Goal: Information Seeking & Learning: Get advice/opinions

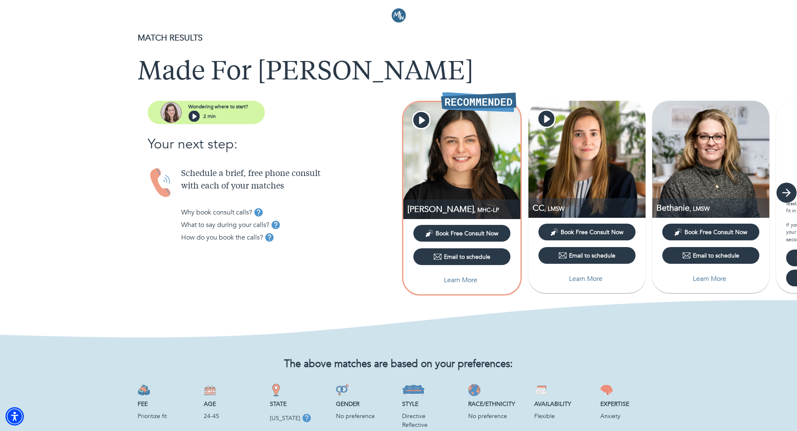
click at [786, 197] on icon "button" at bounding box center [786, 192] width 13 height 13
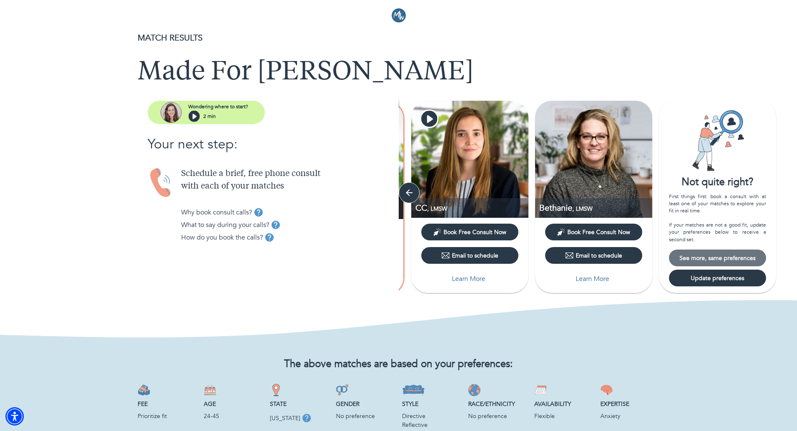
drag, startPoint x: 721, startPoint y: 255, endPoint x: 723, endPoint y: 263, distance: 7.4
click at [723, 263] on button "See more, same preferences" at bounding box center [717, 258] width 97 height 17
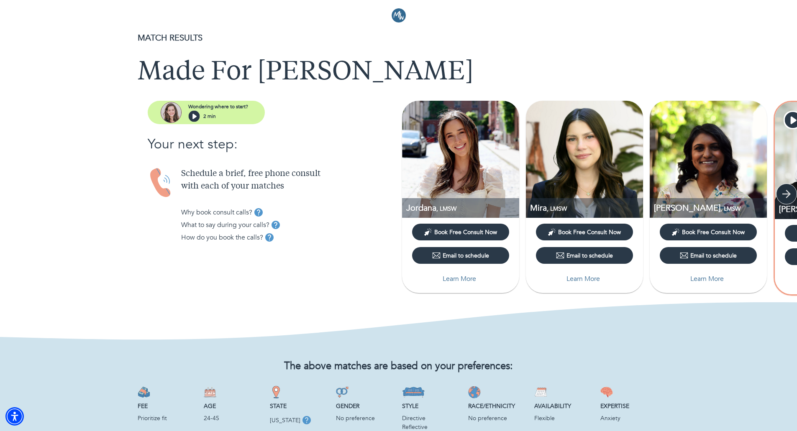
click at [790, 194] on icon "button" at bounding box center [786, 194] width 8 height 8
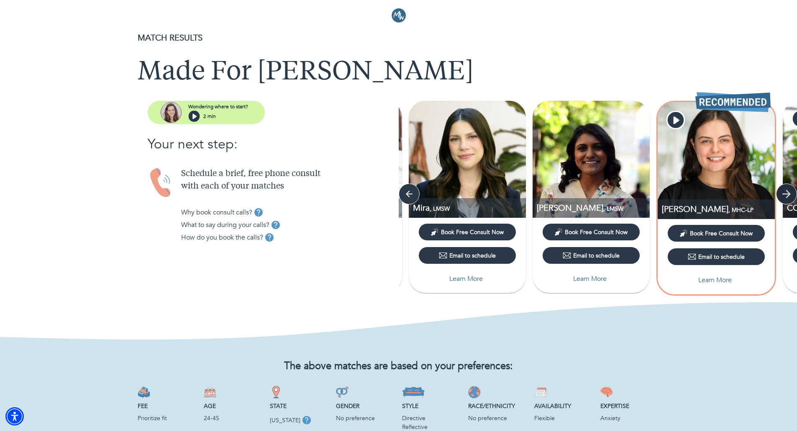
click at [790, 194] on icon "button" at bounding box center [786, 194] width 8 height 8
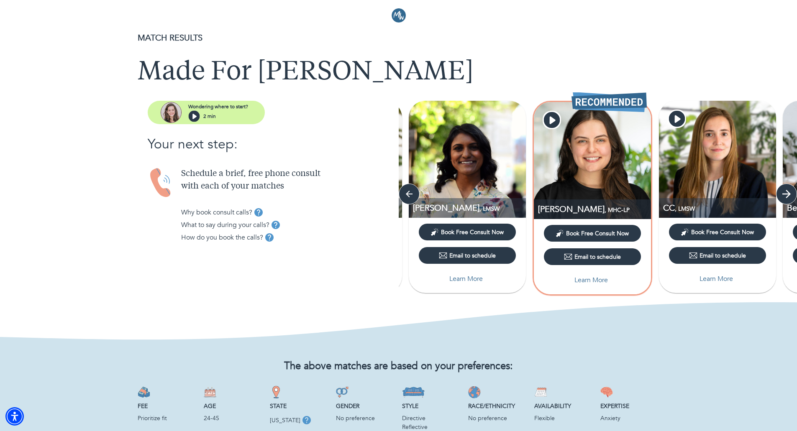
click at [790, 194] on icon "button" at bounding box center [786, 194] width 8 height 8
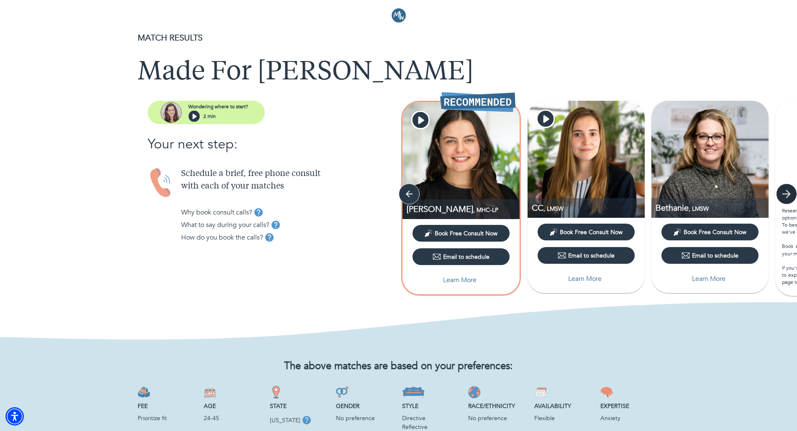
click at [790, 194] on icon "button" at bounding box center [786, 194] width 8 height 8
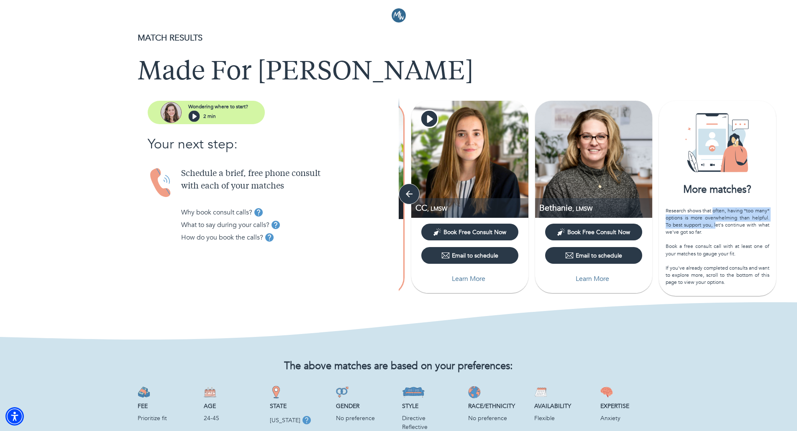
drag, startPoint x: 713, startPoint y: 211, endPoint x: 714, endPoint y: 227, distance: 16.3
click at [714, 227] on div "Research shows that often, having *too many* options is more overwhelming than …" at bounding box center [717, 246] width 104 height 79
drag, startPoint x: 695, startPoint y: 272, endPoint x: 694, endPoint y: 238, distance: 34.7
click at [693, 251] on div "Research shows that often, having *too many* options is more overwhelming than …" at bounding box center [717, 246] width 104 height 79
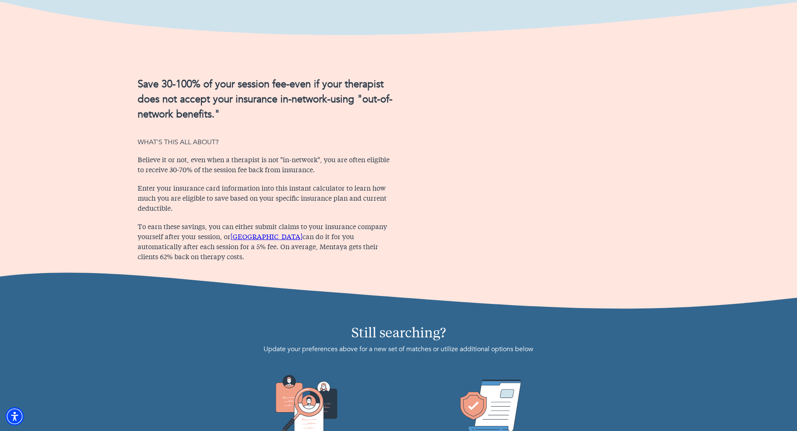
scroll to position [502, 0]
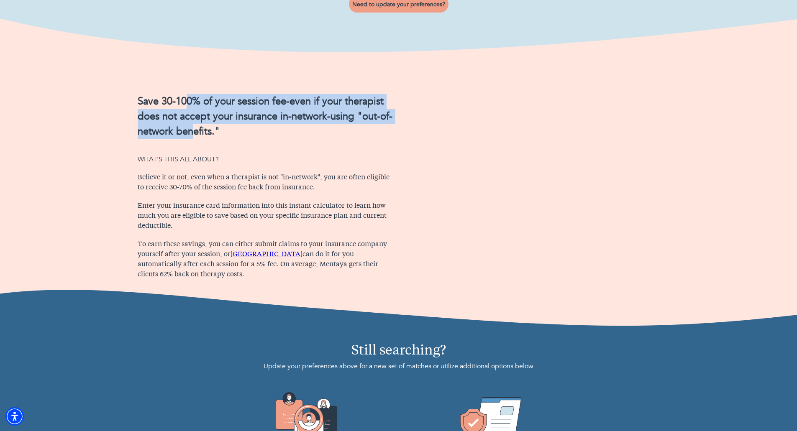
drag, startPoint x: 187, startPoint y: 146, endPoint x: 196, endPoint y: 170, distance: 25.8
click at [195, 139] on h2 "Save 30-100% of your session fee-even if your therapist does not accept your in…" at bounding box center [266, 116] width 256 height 45
click at [196, 139] on h2 "Save 30-100% of your session fee-even if your therapist does not accept your in…" at bounding box center [266, 116] width 256 height 45
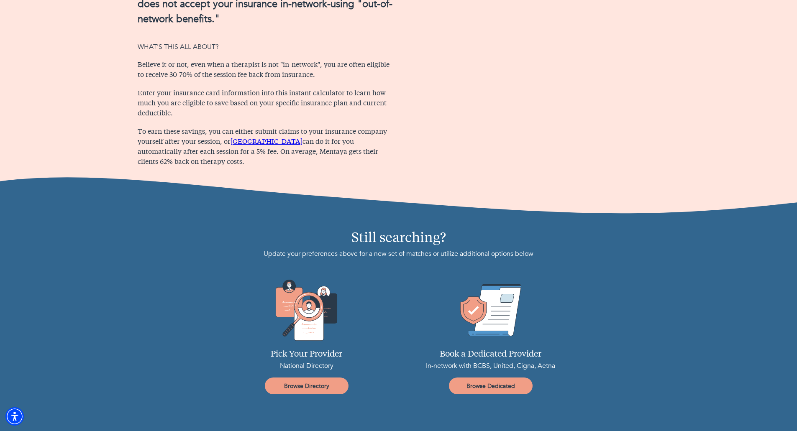
scroll to position [708, 0]
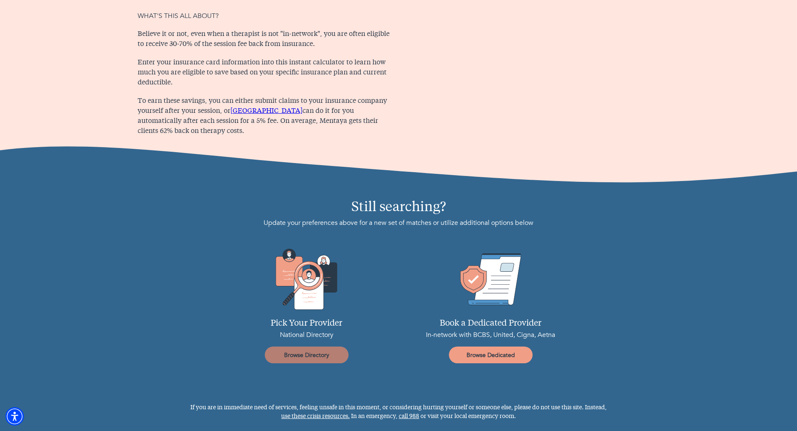
click at [313, 359] on span "Browse Directory" at bounding box center [306, 355] width 77 height 8
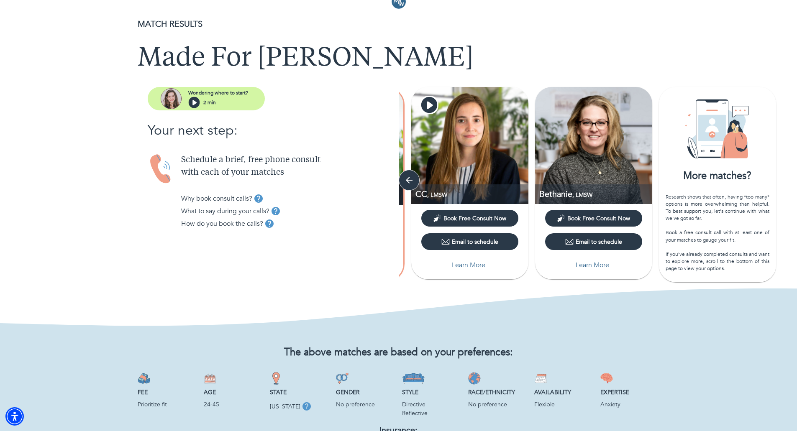
scroll to position [0, 0]
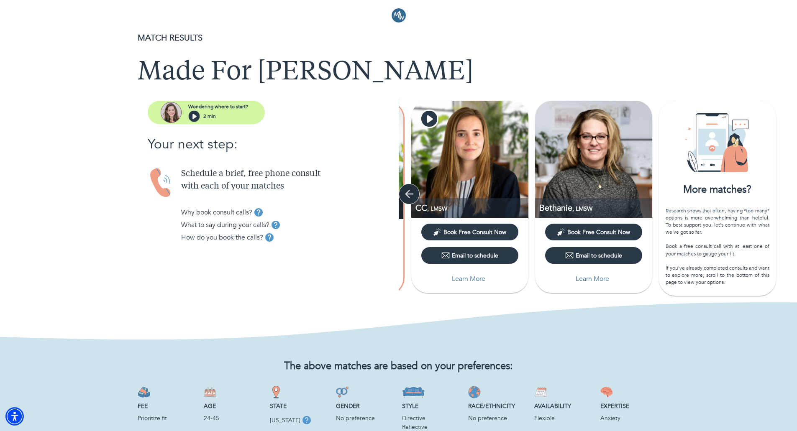
click at [414, 195] on icon "button" at bounding box center [409, 194] width 13 height 13
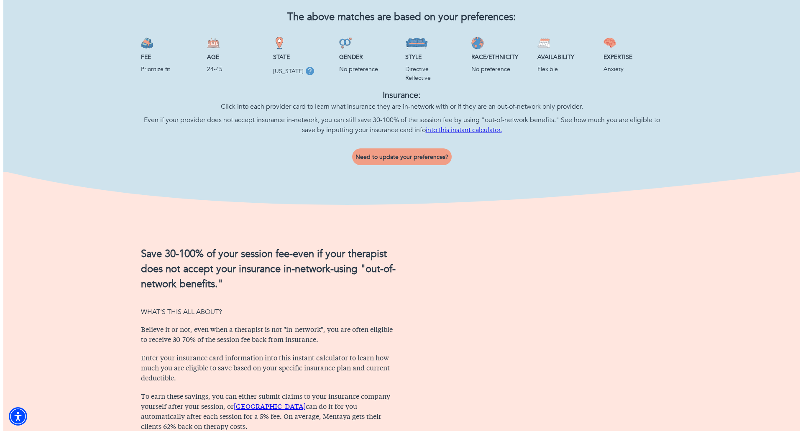
scroll to position [206, 0]
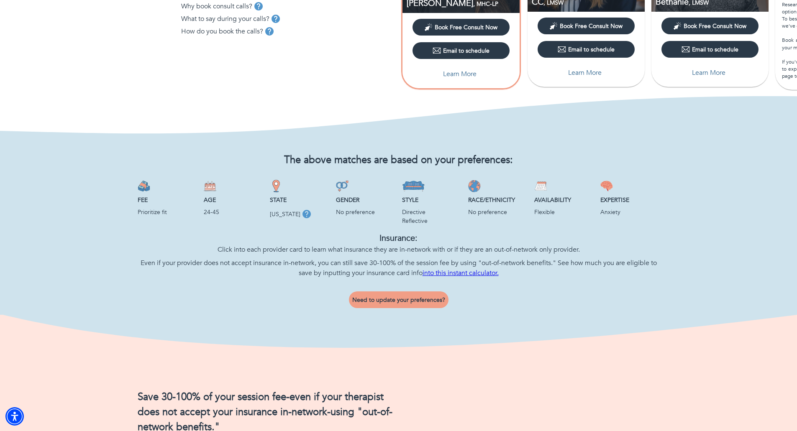
click at [386, 304] on span "Need to update your preferences?" at bounding box center [398, 300] width 93 height 8
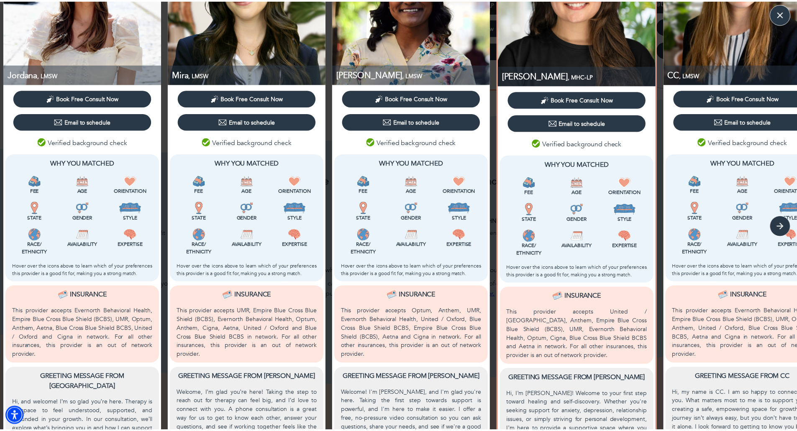
scroll to position [0, 0]
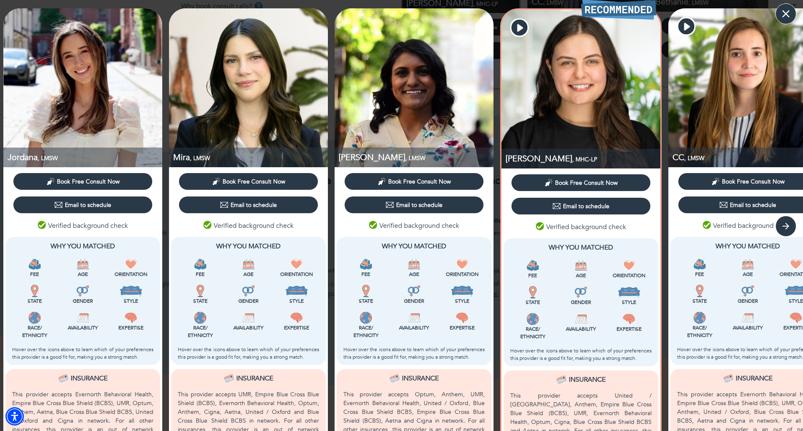
click at [784, 10] on icon "button" at bounding box center [785, 14] width 13 height 13
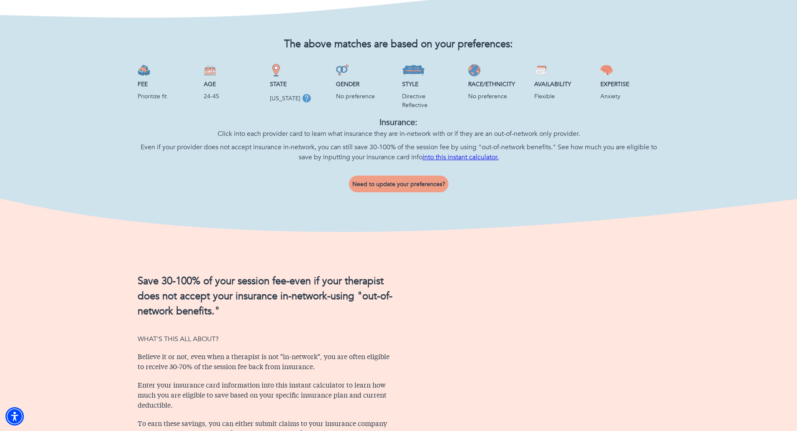
scroll to position [460, 0]
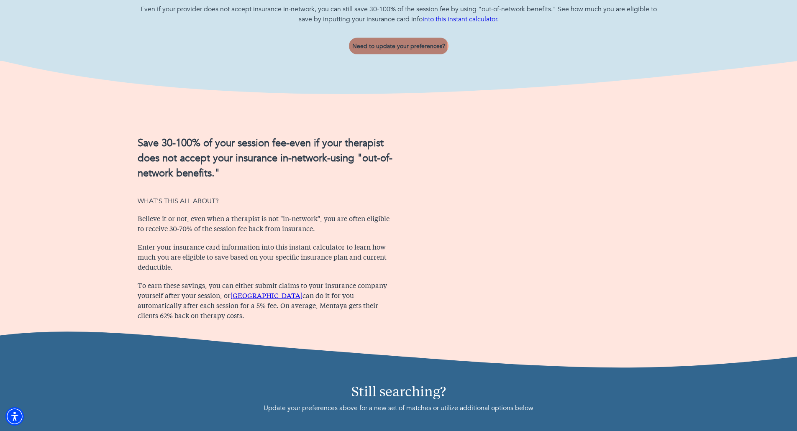
drag, startPoint x: 395, startPoint y: 70, endPoint x: 410, endPoint y: 122, distance: 54.5
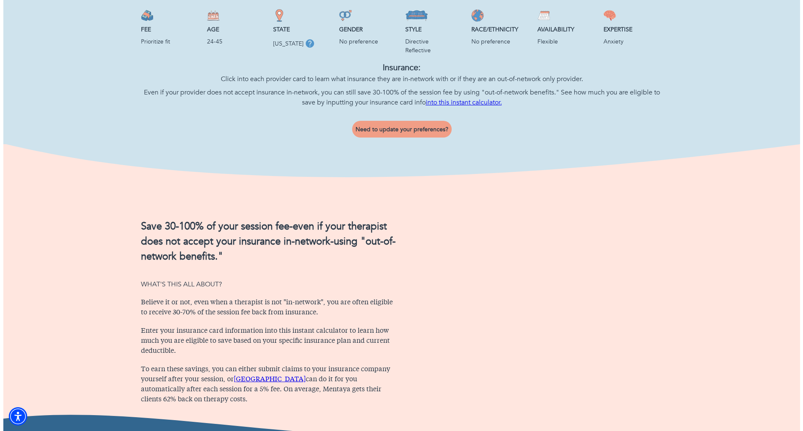
scroll to position [293, 0]
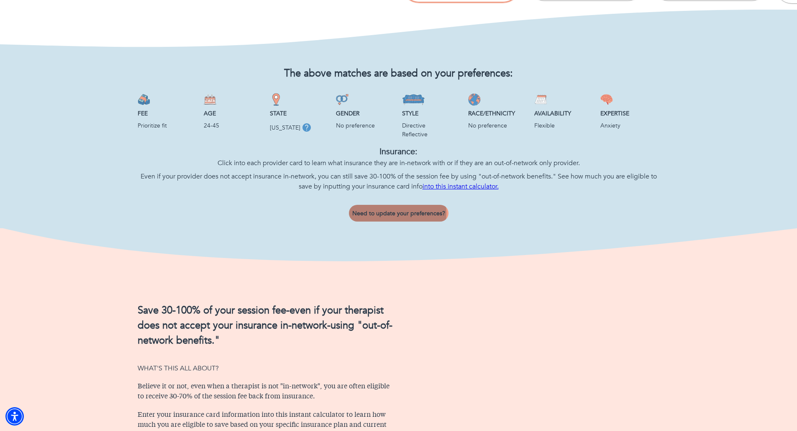
click at [393, 217] on span "Need to update your preferences?" at bounding box center [398, 213] width 93 height 8
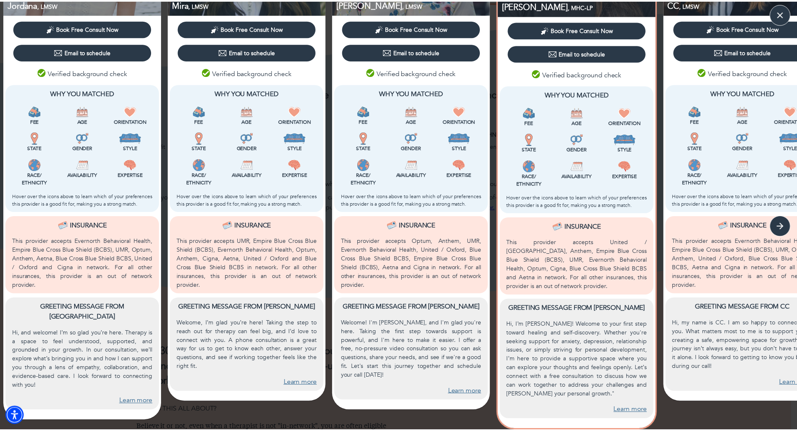
scroll to position [0, 0]
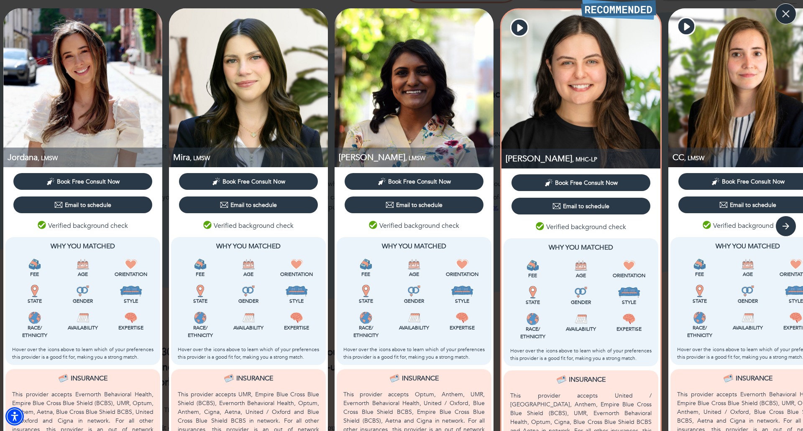
click at [792, 18] on icon "button" at bounding box center [785, 14] width 13 height 13
